Goal: Task Accomplishment & Management: Manage account settings

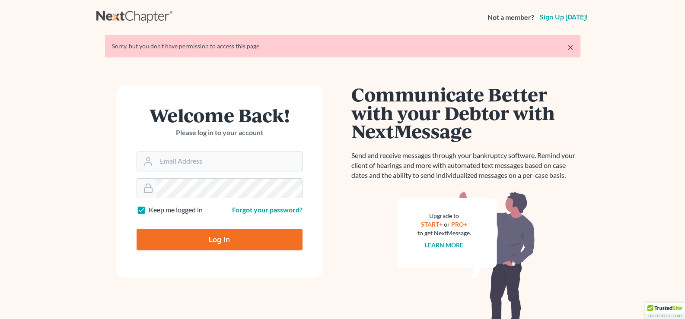
type input "[EMAIL_ADDRESS][DOMAIN_NAME]"
click at [266, 241] on input "Log In" at bounding box center [219, 240] width 166 height 22
type input "Thinking..."
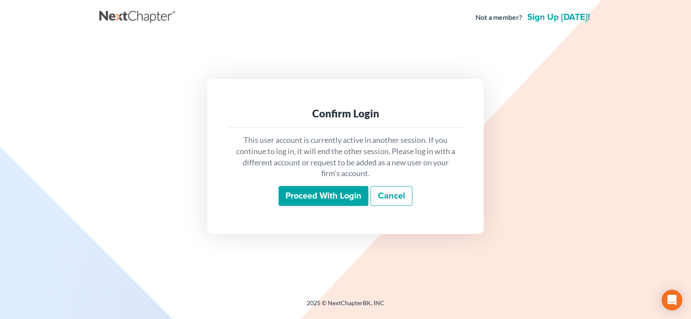
click at [300, 196] on input "Proceed with login" at bounding box center [324, 196] width 90 height 20
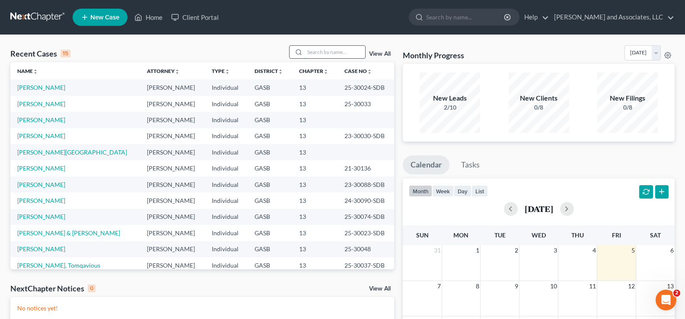
click at [325, 55] on input "search" at bounding box center [334, 52] width 60 height 13
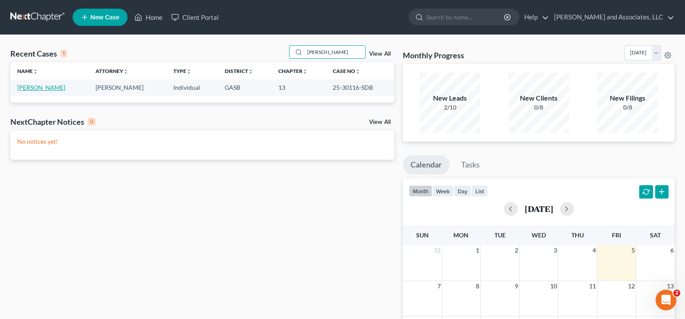
type input "hayward"
click at [54, 89] on link "Hayward, Whitney" at bounding box center [41, 87] width 48 height 7
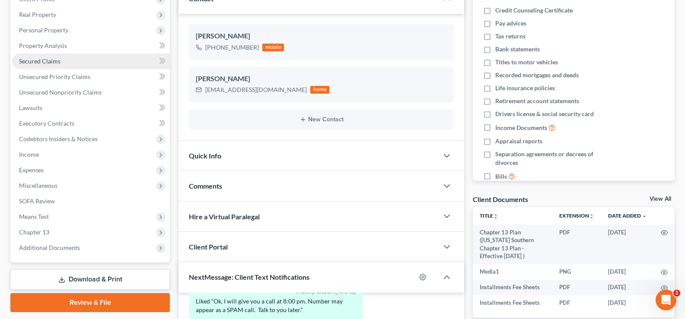
scroll to position [86, 0]
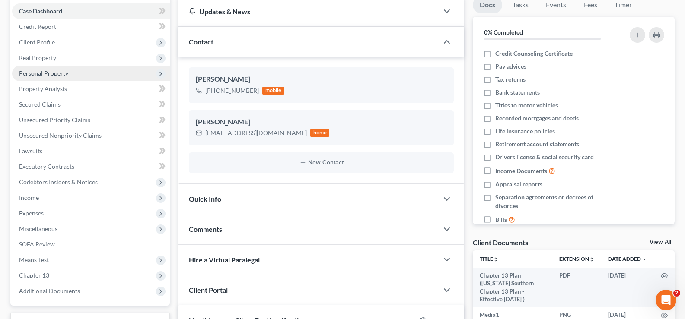
click at [48, 73] on span "Personal Property" at bounding box center [43, 73] width 49 height 7
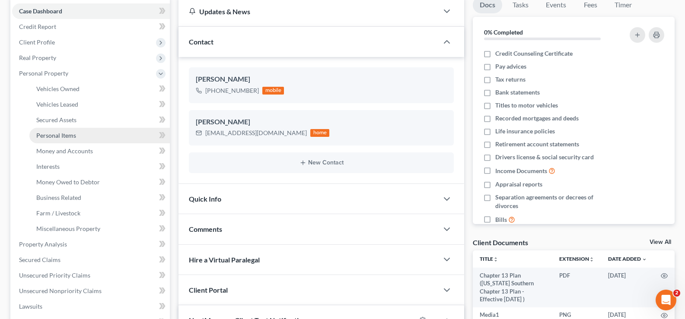
click at [57, 135] on span "Personal Items" at bounding box center [56, 135] width 40 height 7
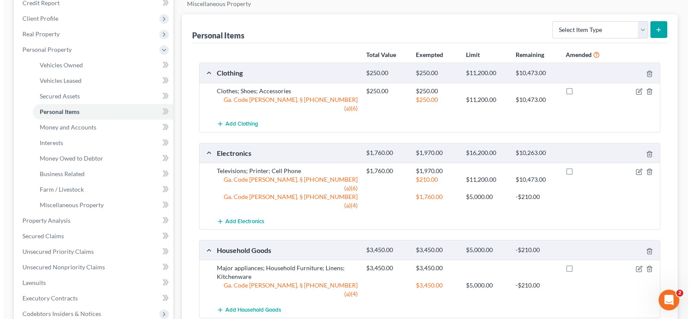
scroll to position [130, 0]
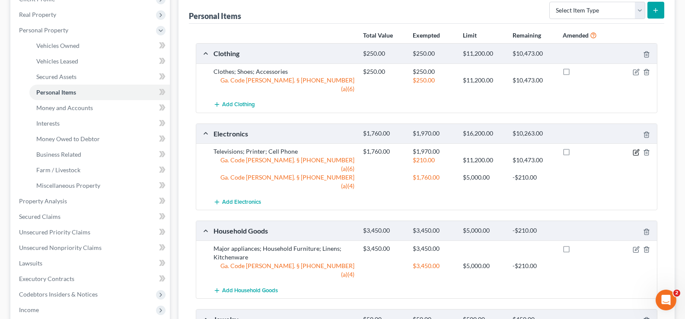
click at [637, 149] on icon "button" at bounding box center [635, 152] width 7 height 7
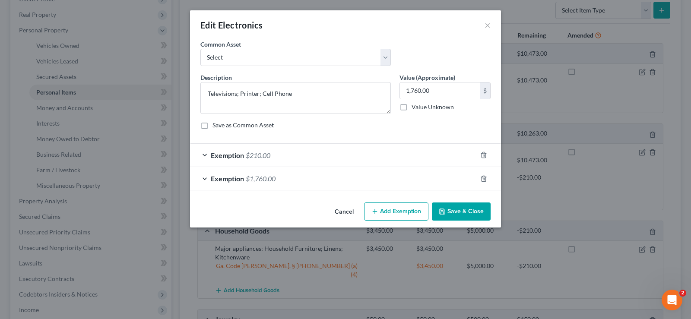
click at [268, 179] on span "$1,760.00" at bounding box center [261, 178] width 30 height 8
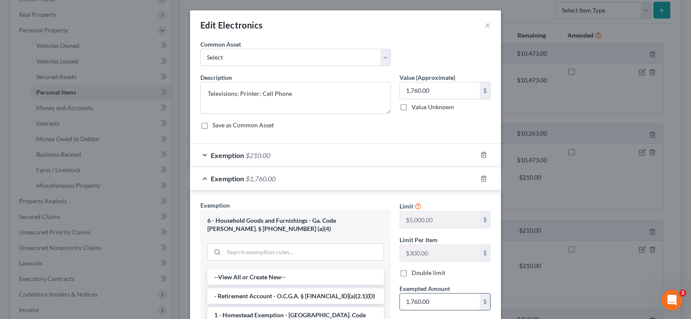
click at [438, 303] on input "1,760.00" at bounding box center [440, 302] width 80 height 16
click at [438, 302] on input "1,760.00" at bounding box center [440, 302] width 80 height 16
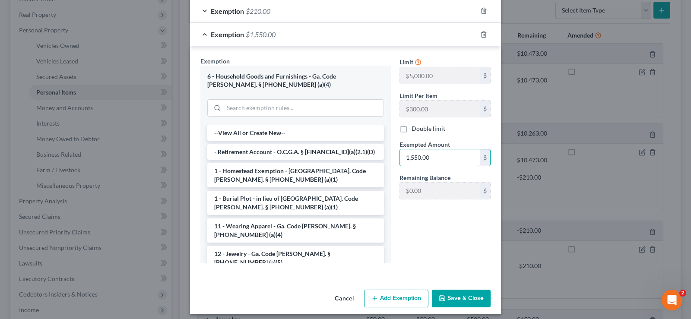
scroll to position [150, 0]
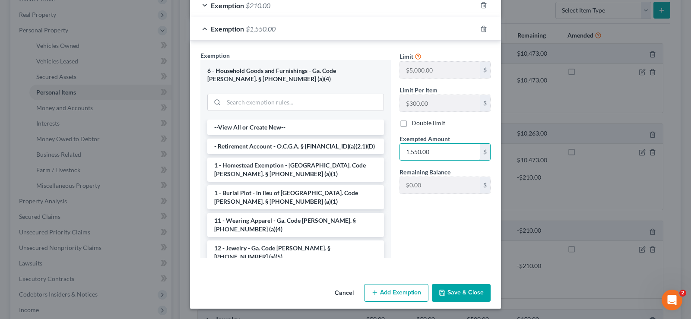
type input "1,550.00"
click at [463, 296] on button "Save & Close" at bounding box center [461, 293] width 59 height 18
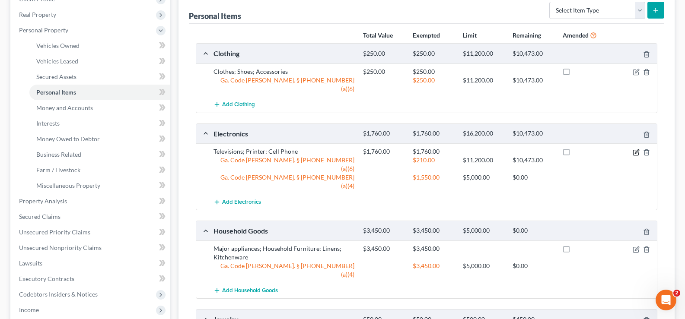
click at [634, 149] on icon "button" at bounding box center [635, 152] width 7 height 7
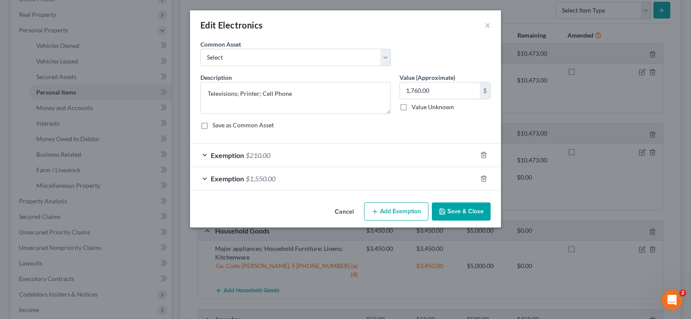
click at [285, 159] on div "Exemption $210.00" at bounding box center [333, 155] width 287 height 23
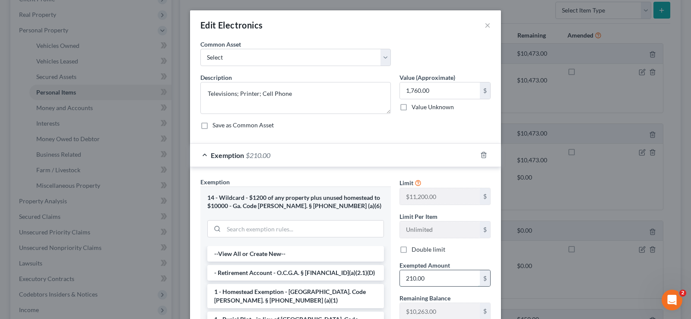
click at [438, 280] on input "210.00" at bounding box center [440, 278] width 80 height 16
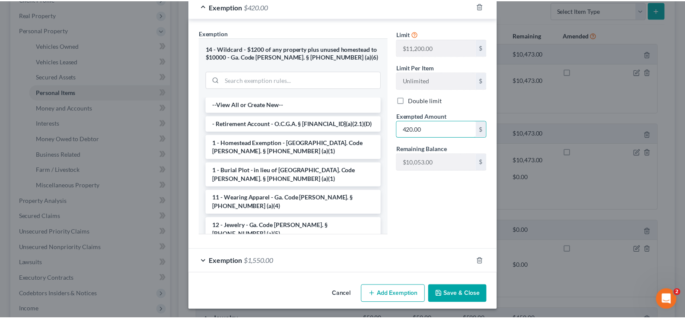
scroll to position [151, 0]
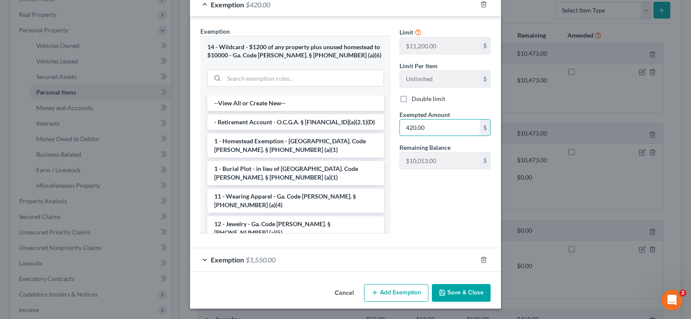
type input "420.00"
click at [466, 293] on button "Save & Close" at bounding box center [461, 293] width 59 height 18
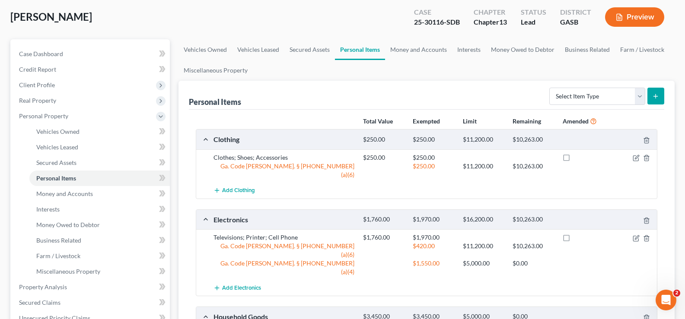
scroll to position [43, 0]
click at [50, 57] on span "Case Dashboard" at bounding box center [41, 54] width 44 height 7
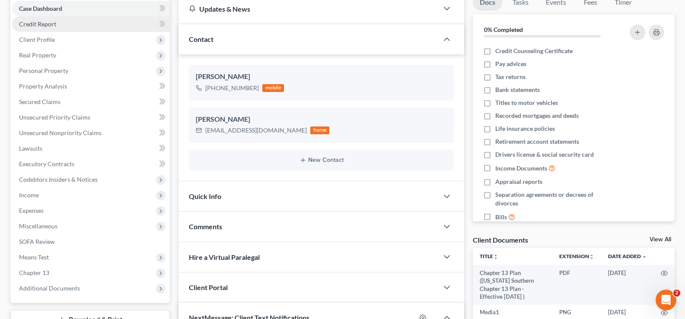
scroll to position [27, 0]
